Goal: Information Seeking & Learning: Learn about a topic

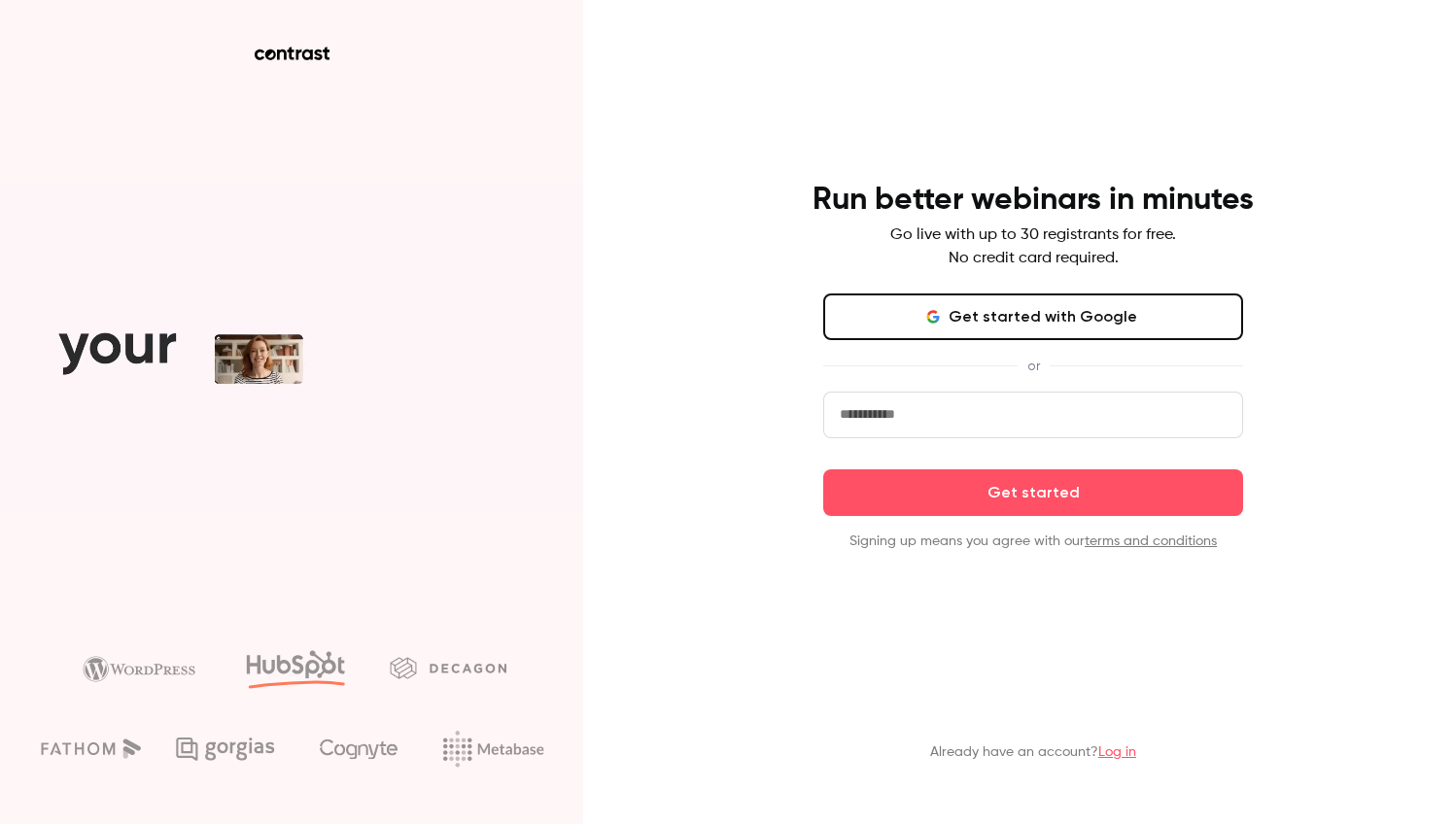
click at [1114, 750] on link "Log in" at bounding box center [1117, 753] width 38 height 14
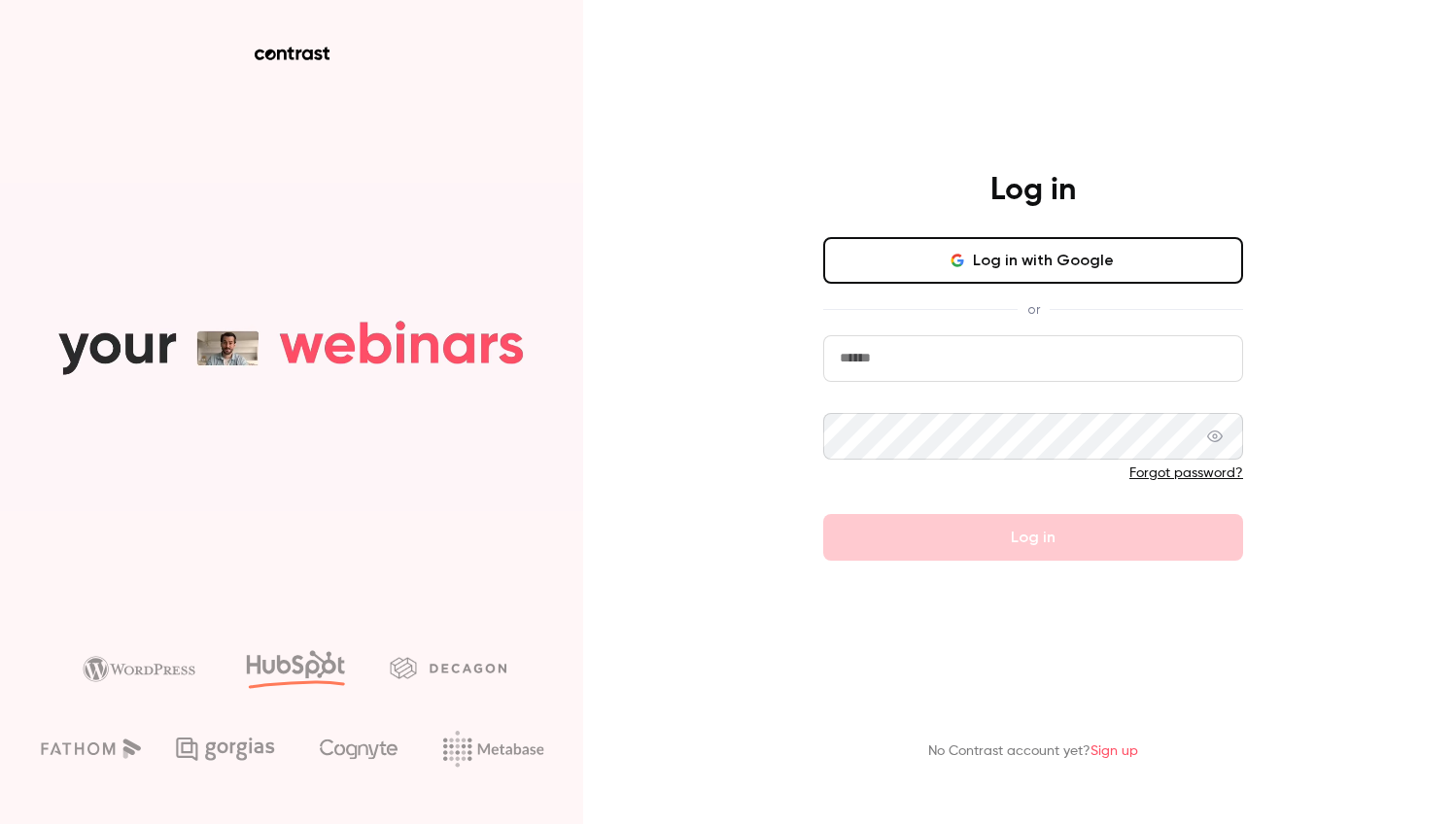
type input "**********"
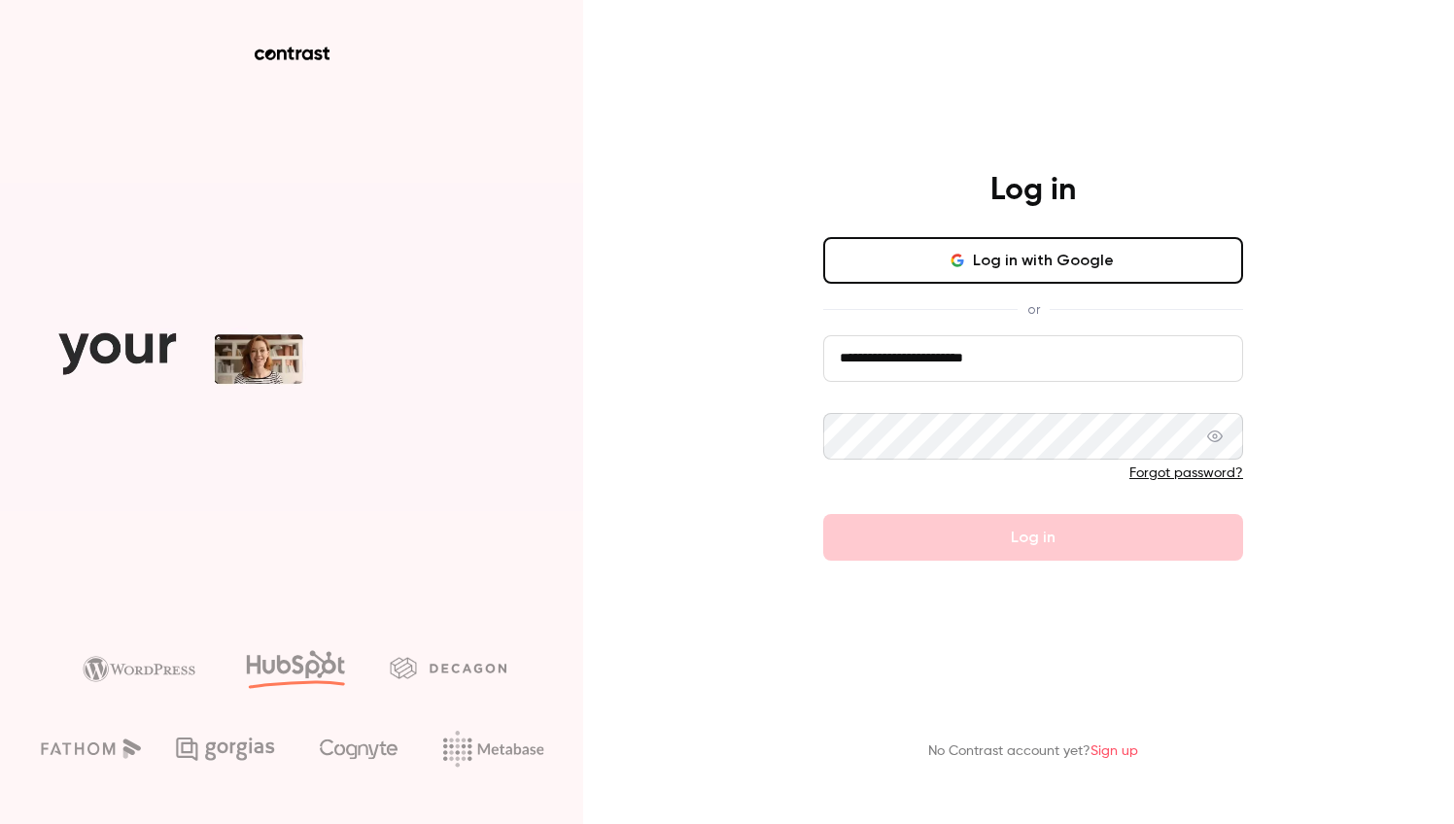
click at [1033, 537] on button "Log in" at bounding box center [1033, 537] width 420 height 47
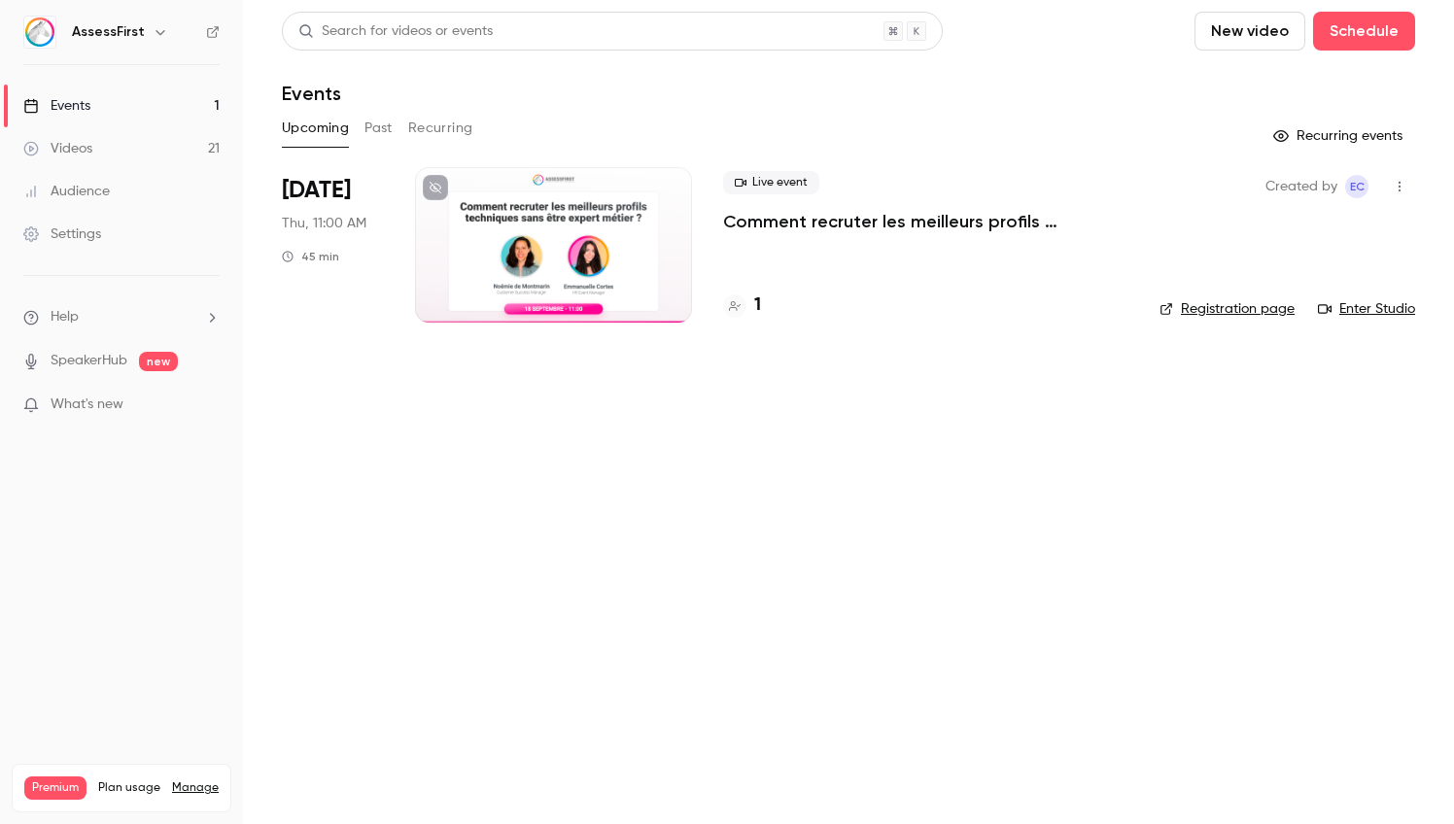
click at [888, 227] on p "Comment recruter les meilleurs profils techniques sans être expert métier ?" at bounding box center [925, 221] width 405 height 23
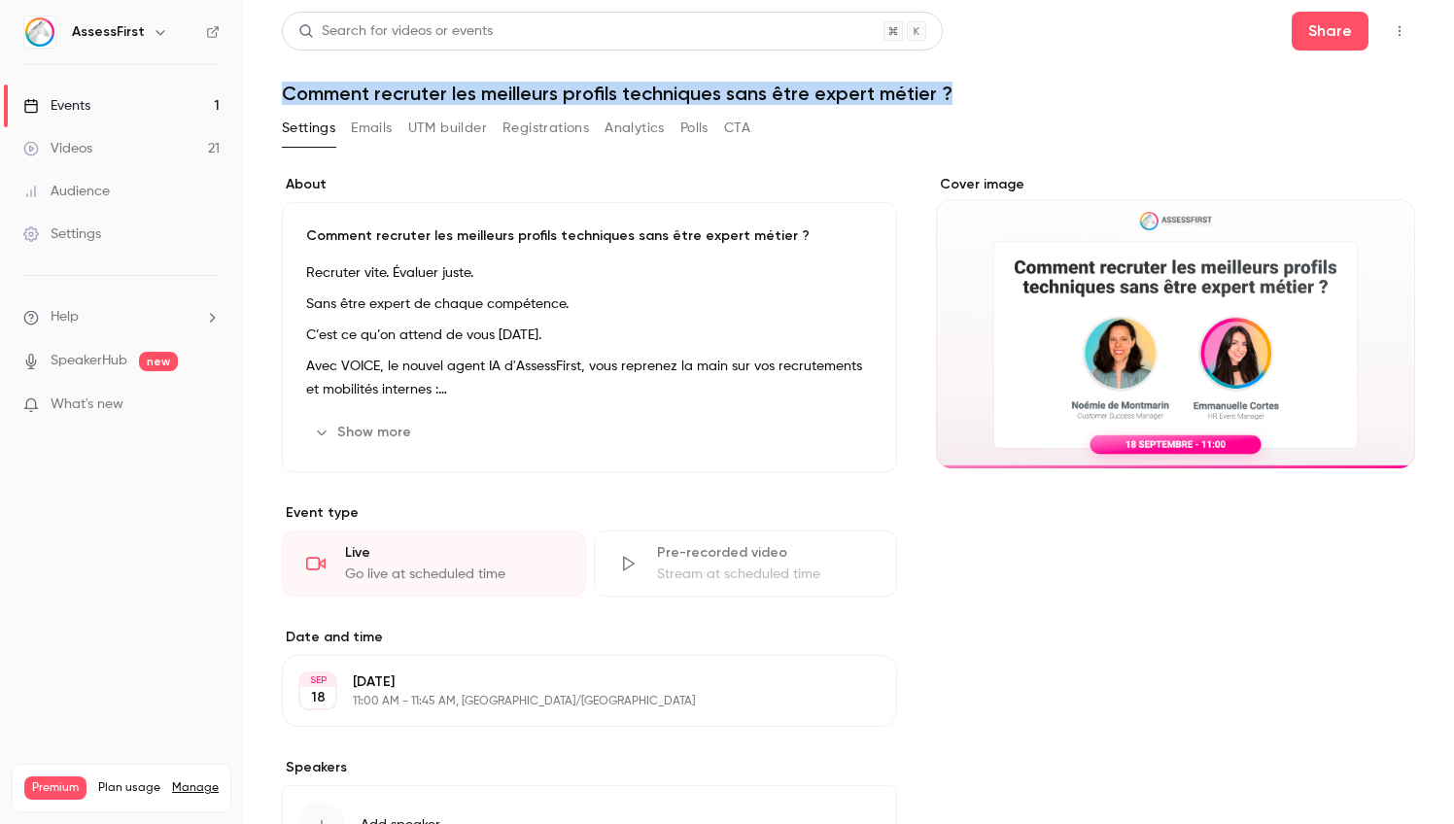
drag, startPoint x: 282, startPoint y: 89, endPoint x: 949, endPoint y: 96, distance: 666.9
click at [949, 96] on h1 "Comment recruter les meilleurs profils techniques sans être expert métier ?" at bounding box center [848, 93] width 1133 height 23
copy h1 "Comment recruter les meilleurs profils techniques sans être expert métier ?"
